Goal: Transaction & Acquisition: Purchase product/service

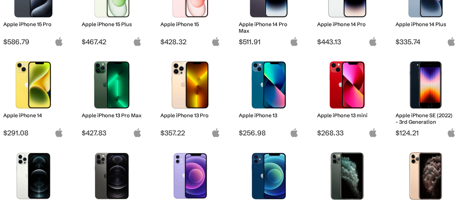
scroll to position [246, 0]
drag, startPoint x: 0, startPoint y: 0, endPoint x: 254, endPoint y: 100, distance: 272.8
click at [254, 100] on img at bounding box center [268, 84] width 49 height 47
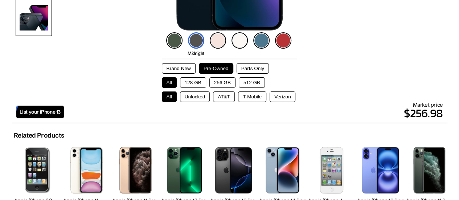
scroll to position [194, 0]
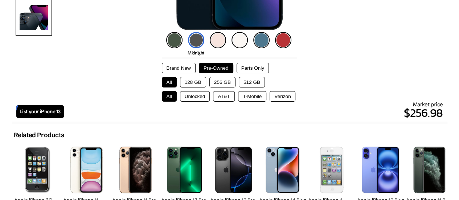
click at [180, 68] on button "Brand New" at bounding box center [179, 68] width 34 height 11
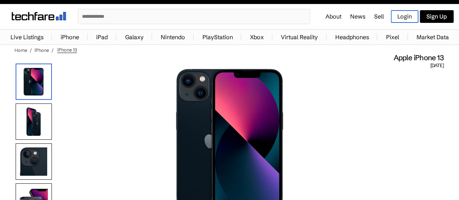
scroll to position [0, 0]
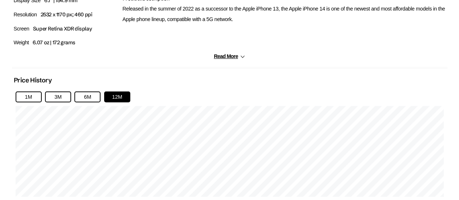
scroll to position [446, 0]
